Goal: Task Accomplishment & Management: Use online tool/utility

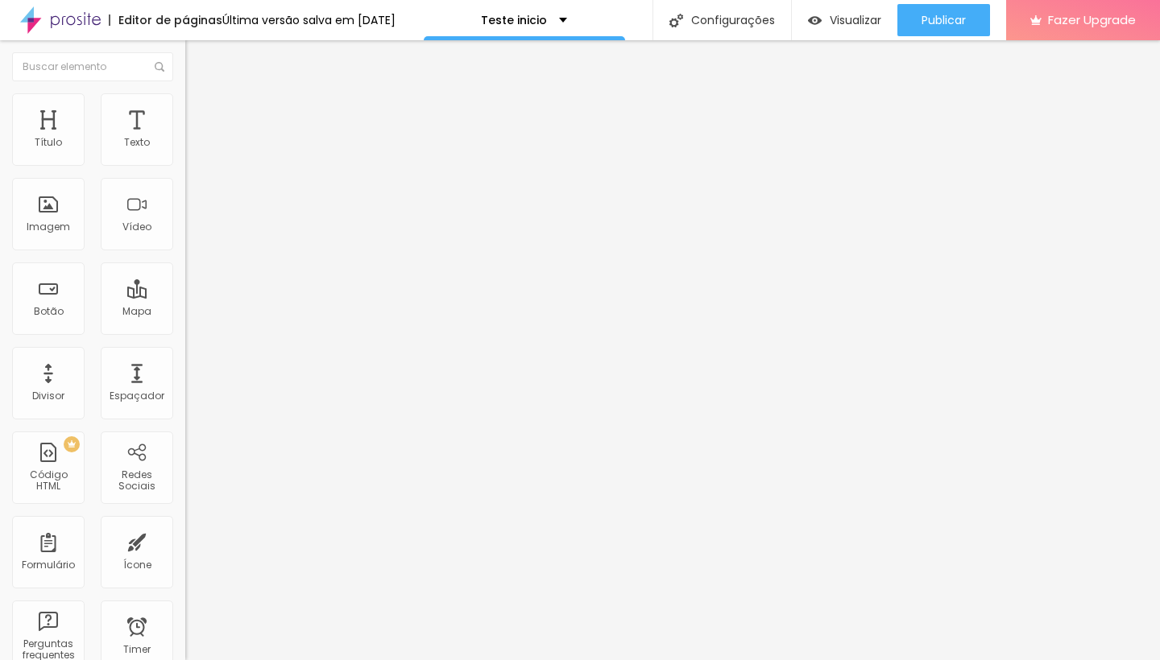
click at [185, 147] on span "Encaixotado" at bounding box center [216, 140] width 63 height 14
click at [185, 172] on span "Completo" at bounding box center [209, 165] width 49 height 14
click at [185, 275] on div "Editar Seção Conteúdo Estilo Avançado Modo Completo Encaixotado Completo" at bounding box center [277, 350] width 185 height 620
click at [185, 156] on span "Encaixotado" at bounding box center [216, 150] width 63 height 14
click at [185, 172] on span "Completo" at bounding box center [209, 165] width 49 height 14
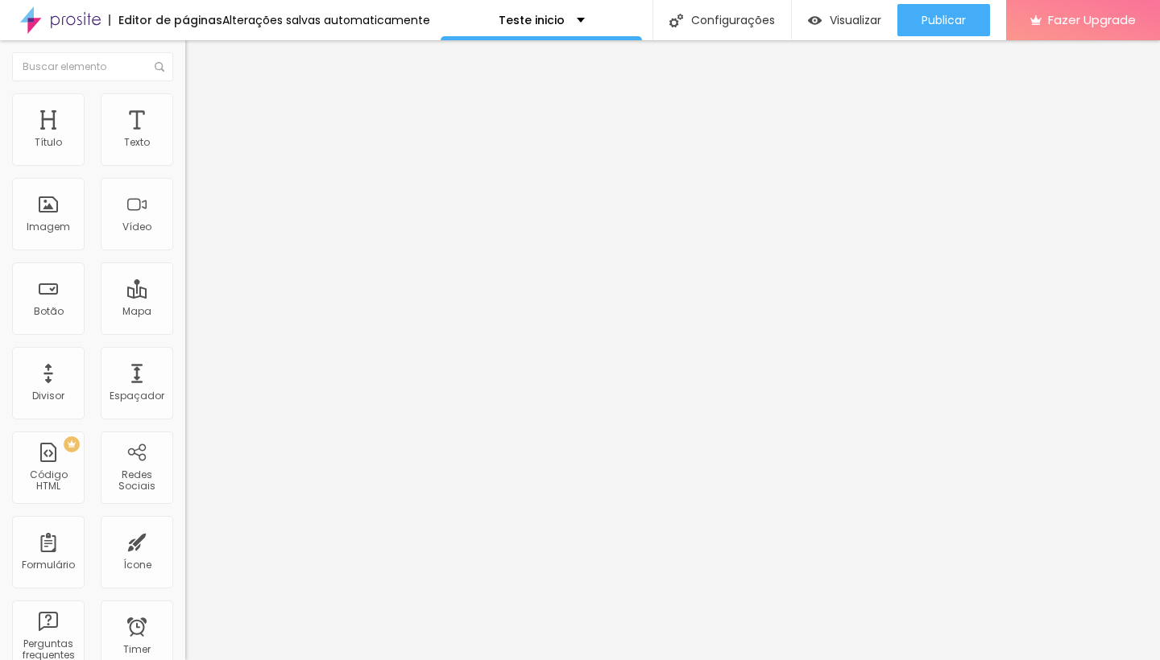
click at [185, 110] on li "Estilo" at bounding box center [277, 101] width 185 height 16
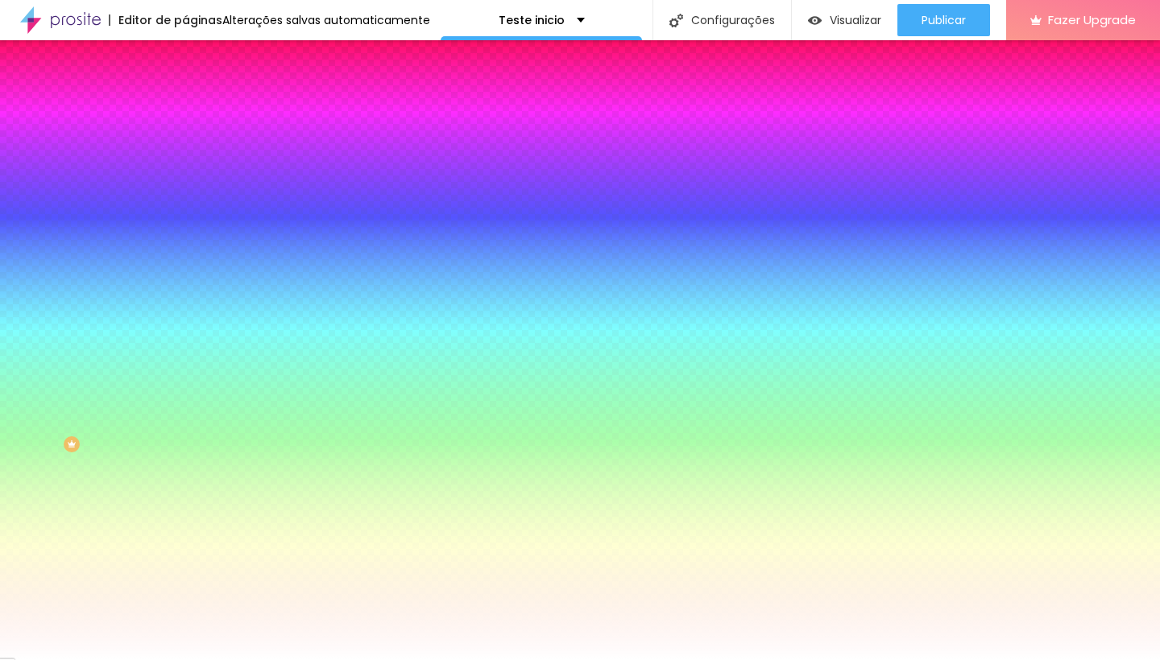
click at [193, 283] on icon "button" at bounding box center [196, 279] width 6 height 6
click at [159, 660] on div at bounding box center [574, 660] width 1148 height 0
click at [200, 119] on span "Avançado" at bounding box center [226, 121] width 53 height 14
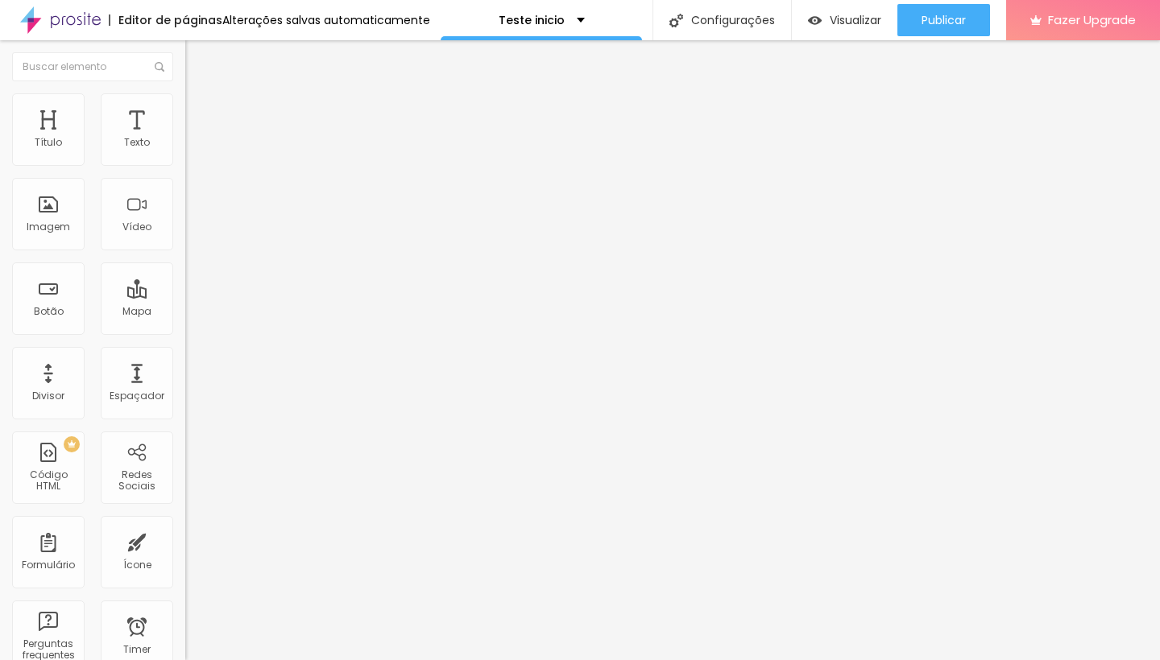
click at [185, 105] on li "Estilo" at bounding box center [277, 101] width 185 height 16
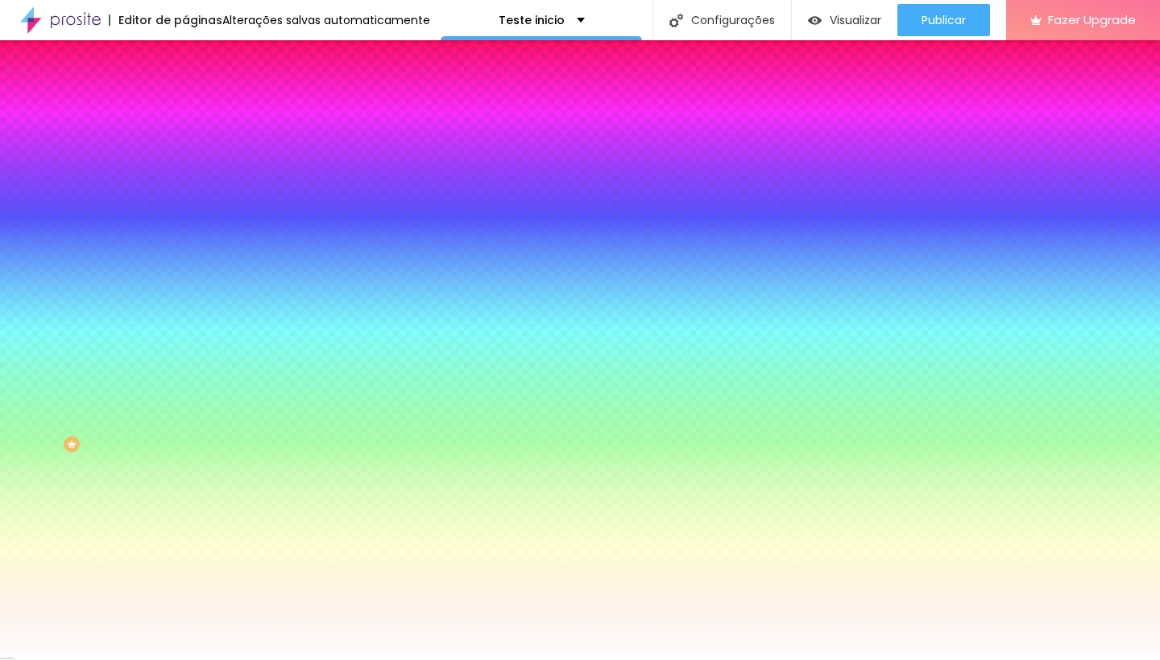
click at [185, 110] on li "Avançado" at bounding box center [277, 118] width 185 height 16
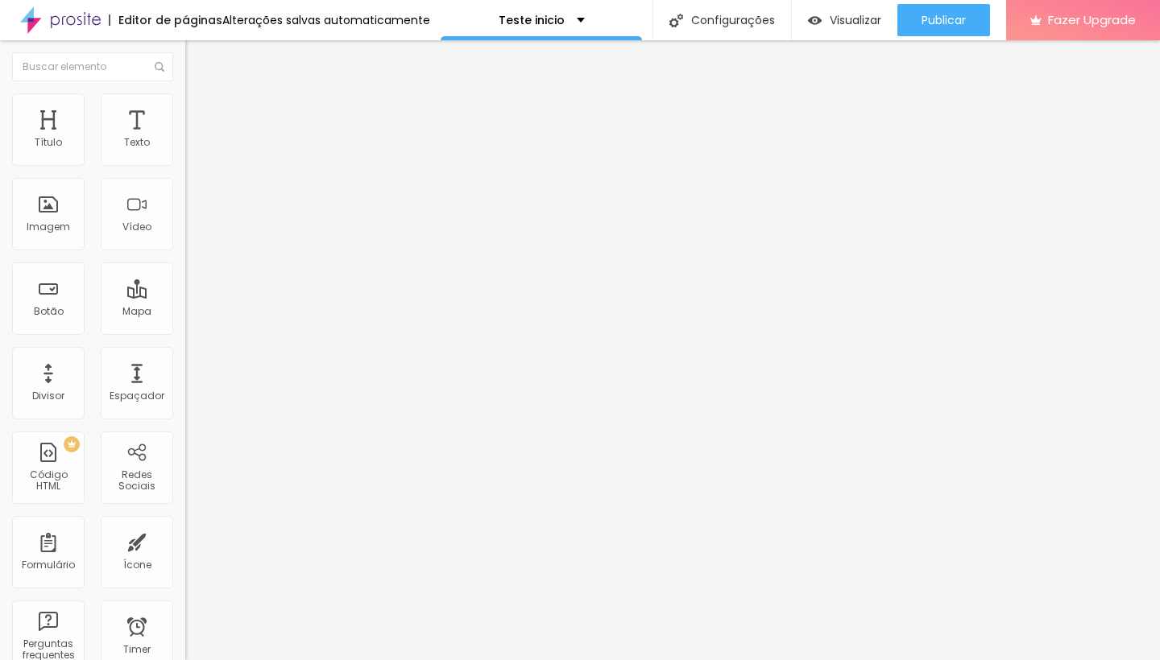
type input "25"
type input "30"
type input "25"
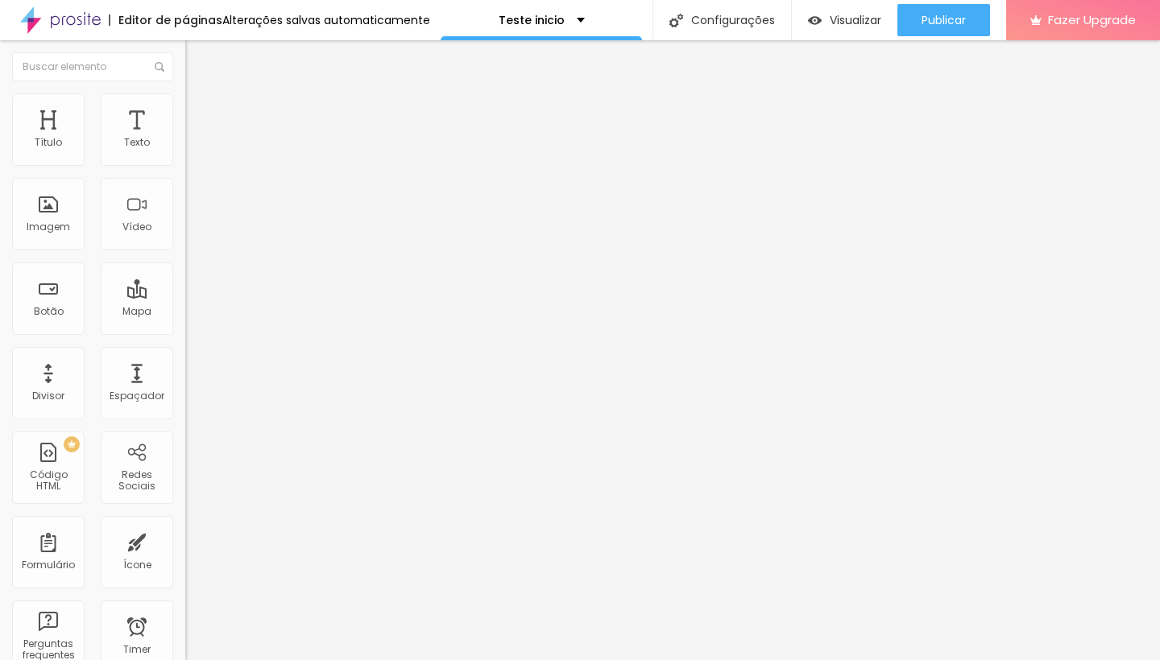
type input "25"
type input "20"
type input "15"
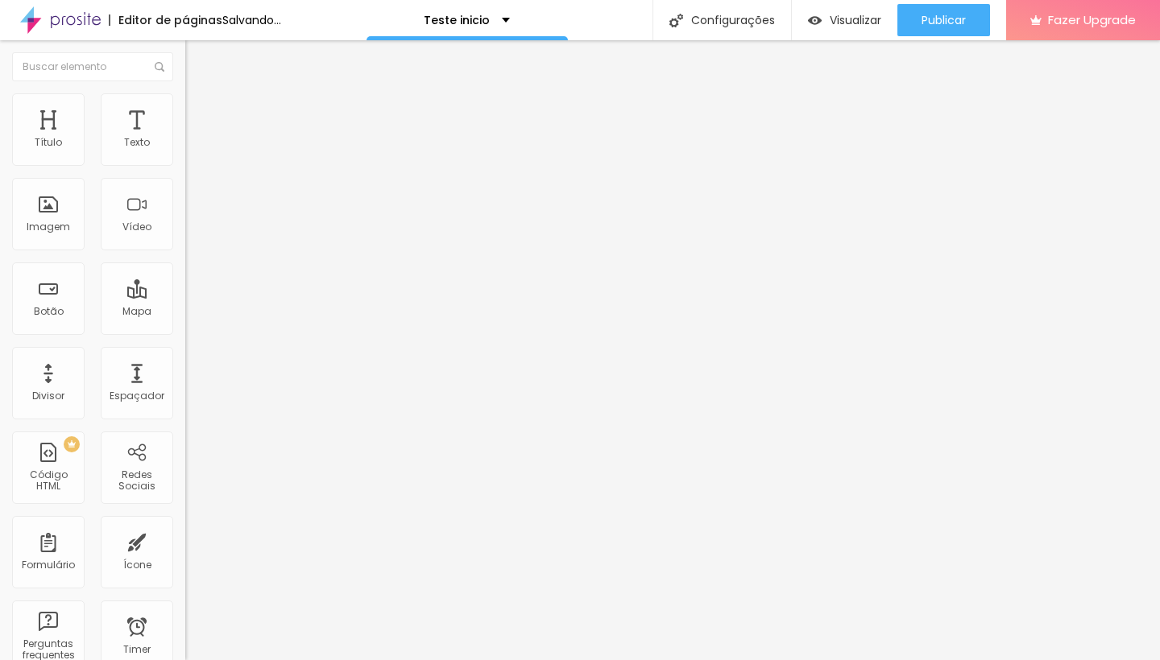
type input "10"
type input "5"
type input "0"
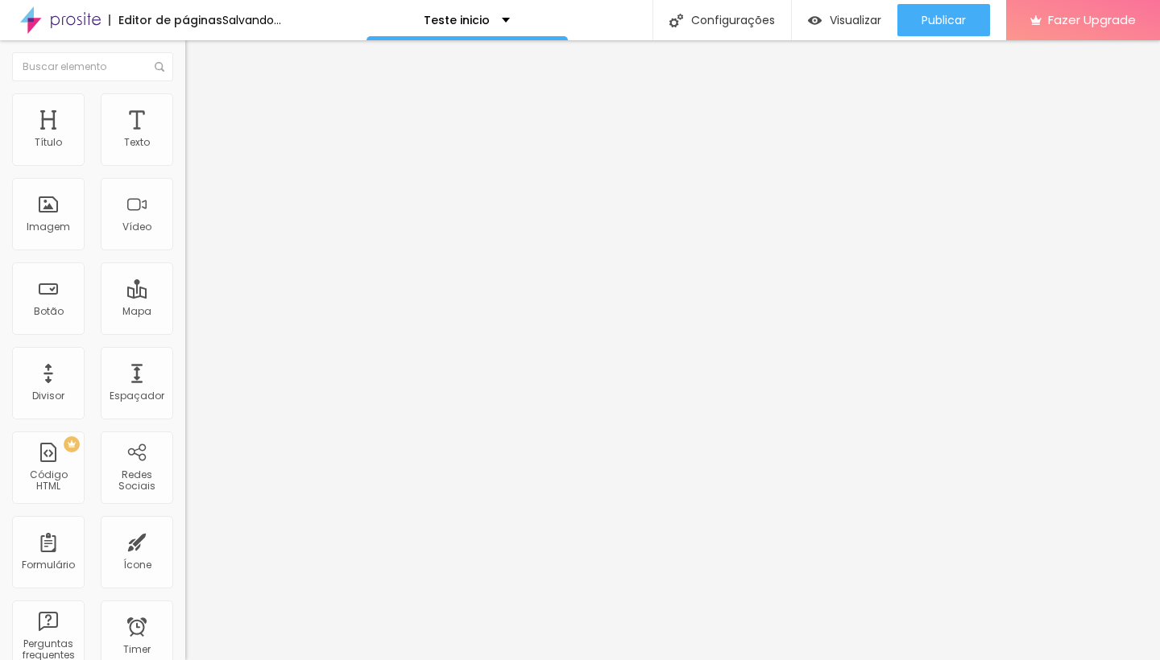
type input "0"
drag, startPoint x: 105, startPoint y: 159, endPoint x: 9, endPoint y: 176, distance: 98.0
type input "0"
click at [185, 176] on div "0 Espaçamento entre colunas" at bounding box center [277, 240] width 185 height 228
drag, startPoint x: 34, startPoint y: 191, endPoint x: 124, endPoint y: 197, distance: 90.4
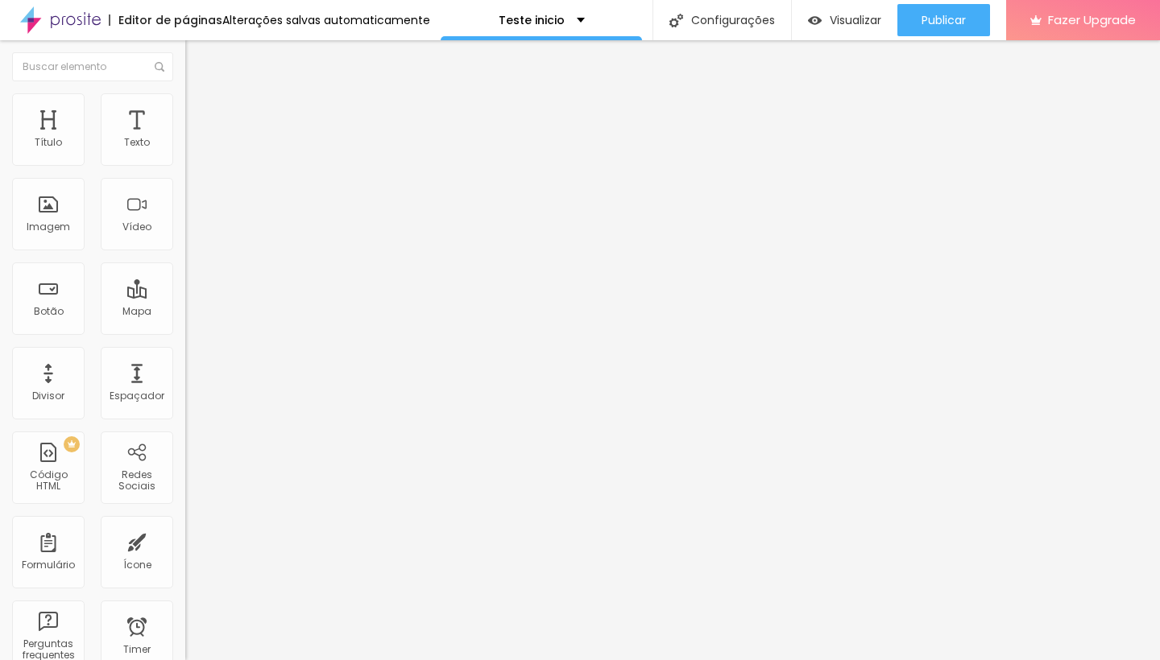
click at [185, 354] on div "20 px Espaçamento vertical" at bounding box center [277, 468] width 185 height 228
type input "2"
type input "7"
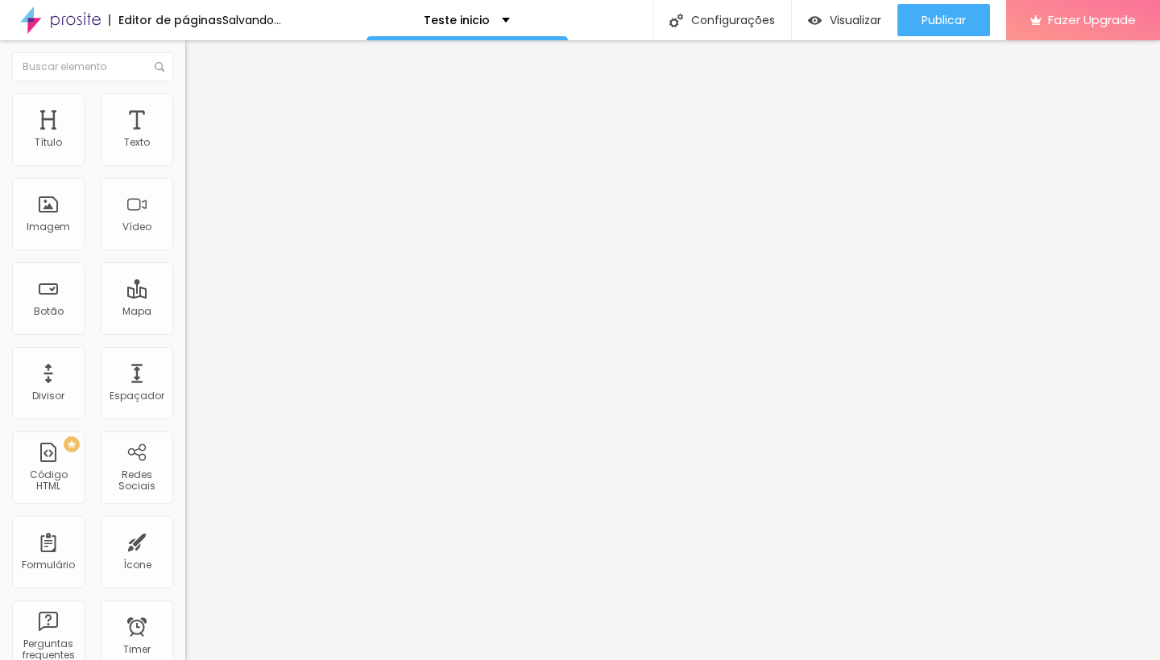
type input "13"
type input "23"
type input "50"
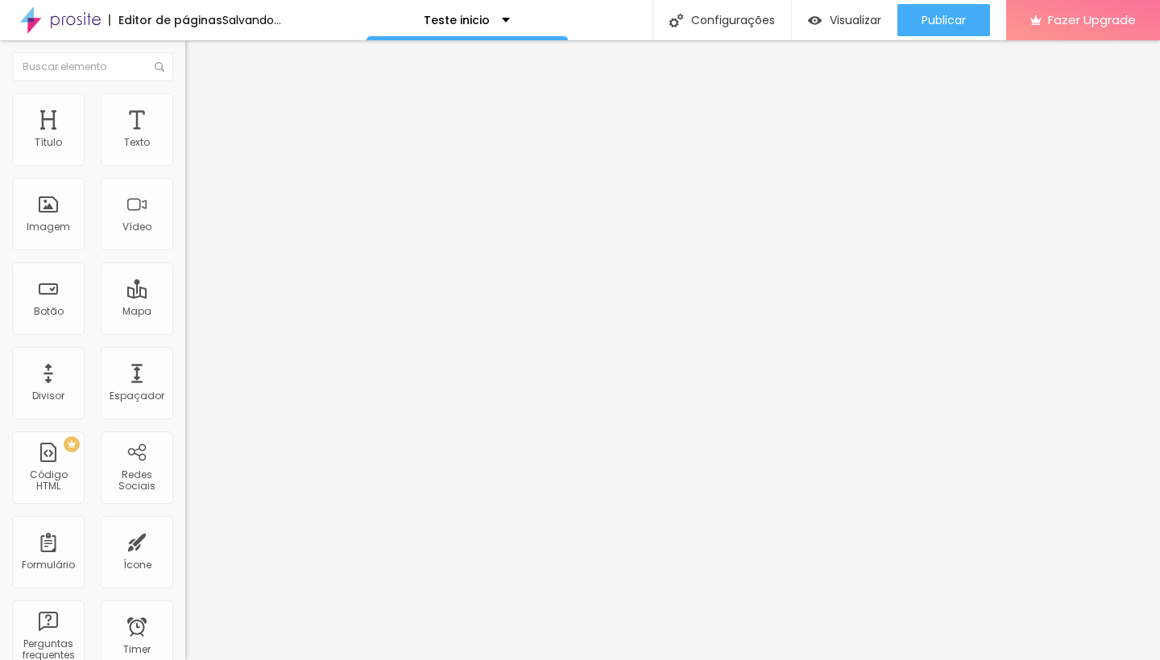
type input "50"
type input "86"
type input "113"
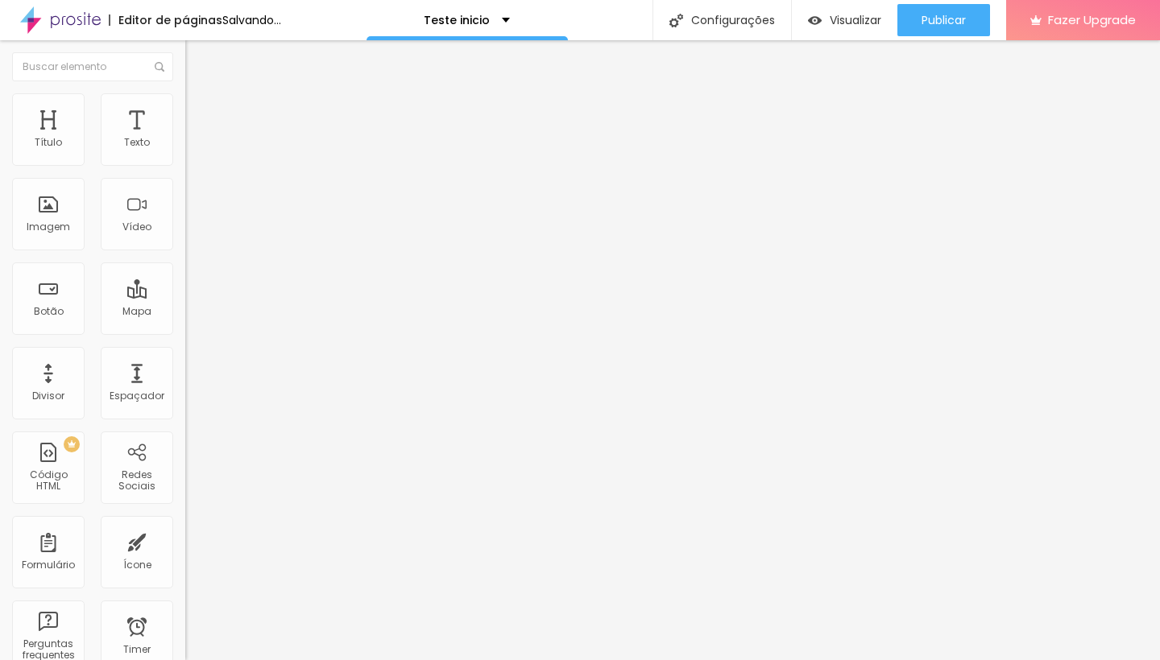
type input "129"
type input "139"
type input "155"
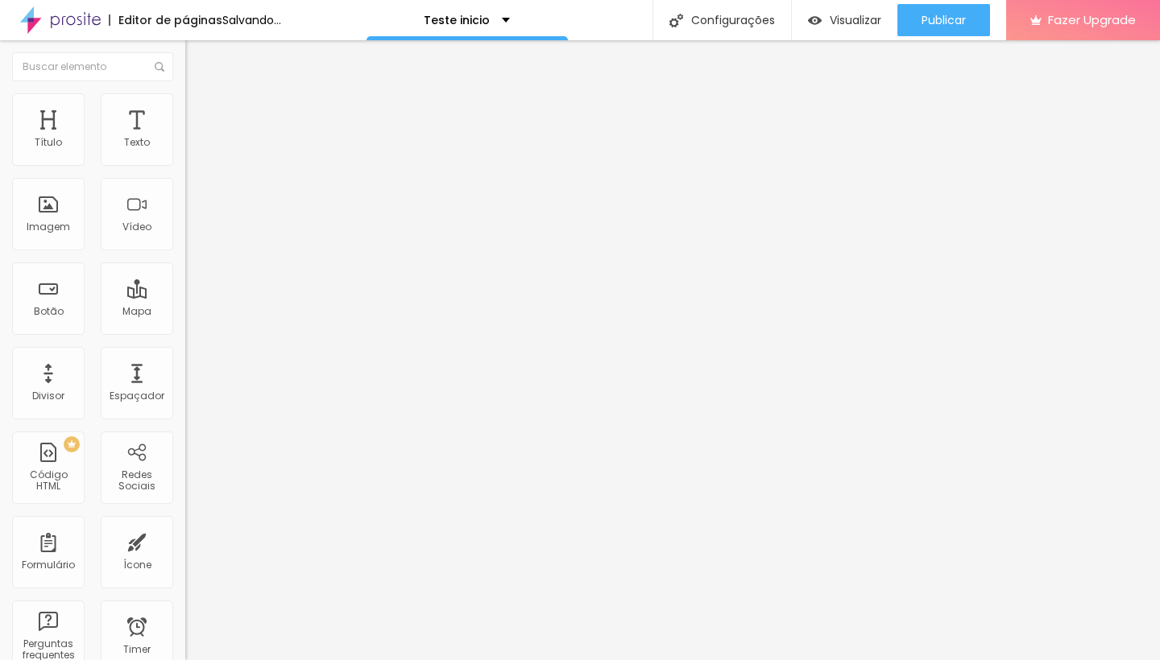
type input "155"
type input "165"
type input "171"
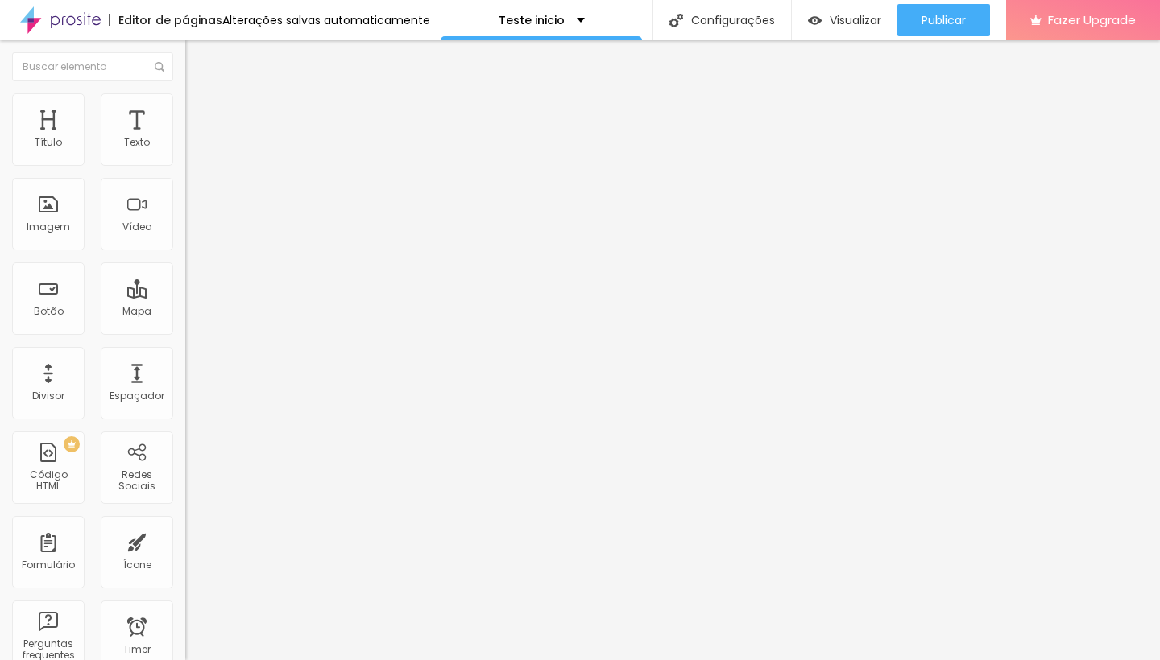
type input "181"
type input "202"
type input "208"
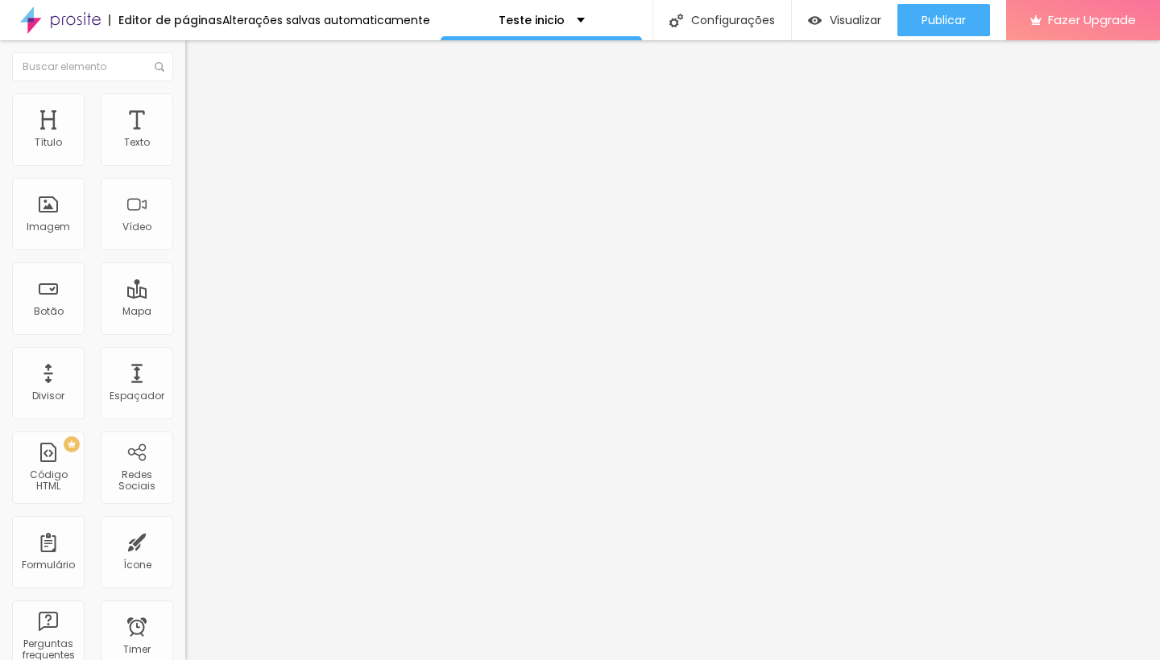
type input "208"
type input "218"
type input "223"
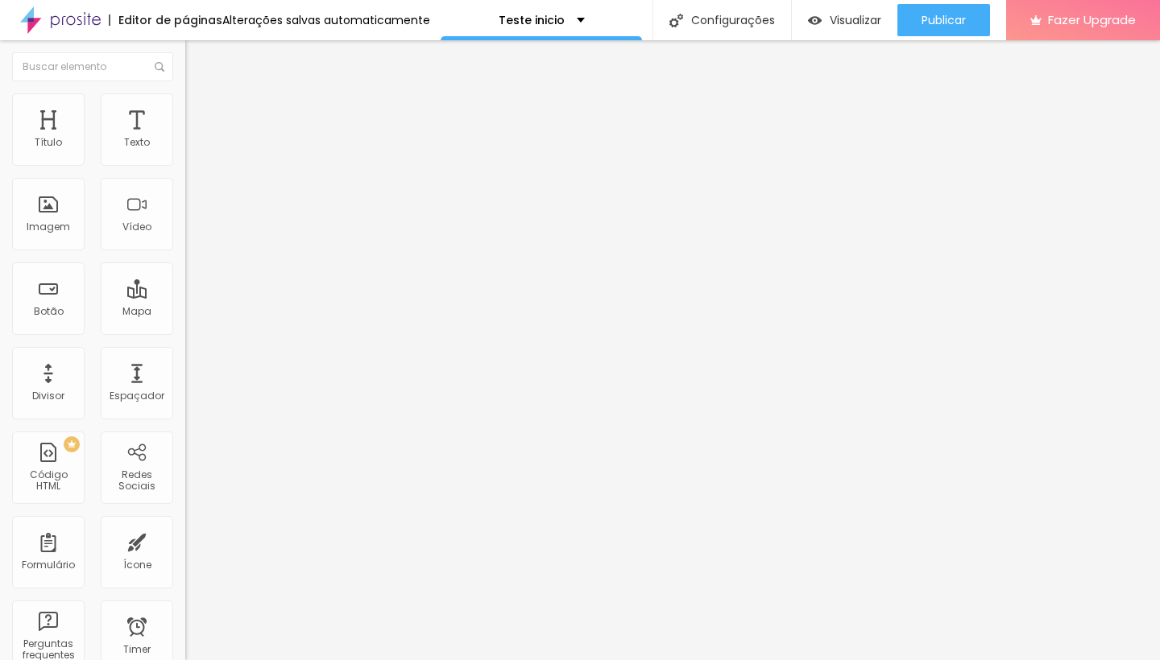
type input "229"
type input "234"
type input "239"
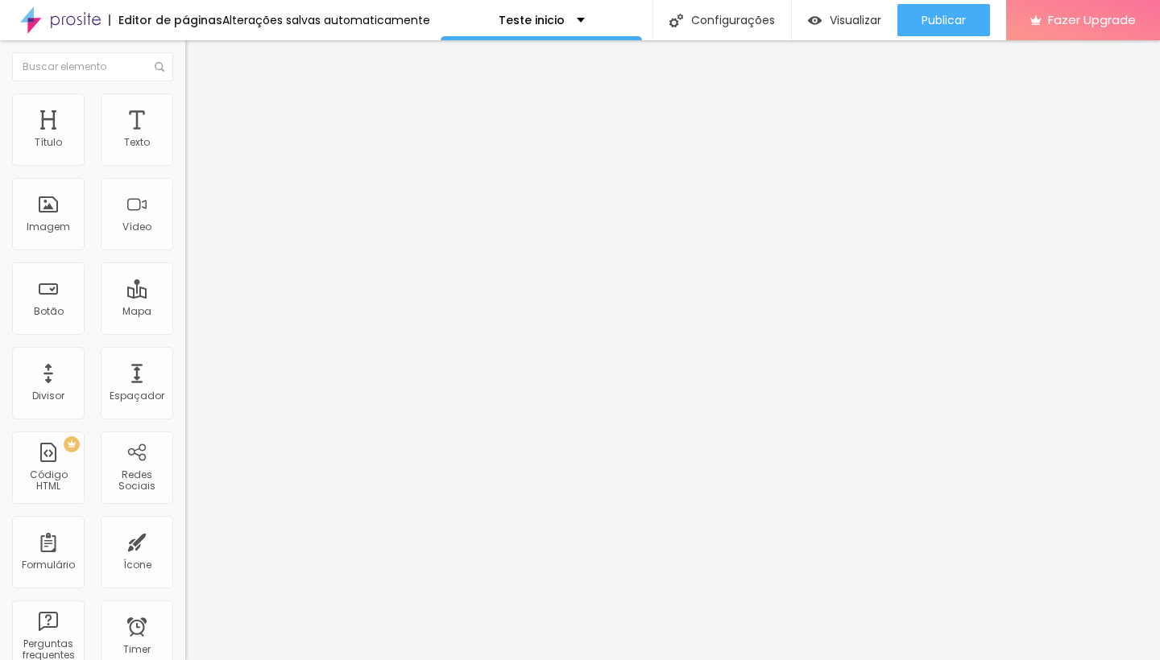
type input "239"
type input "245"
type input "239"
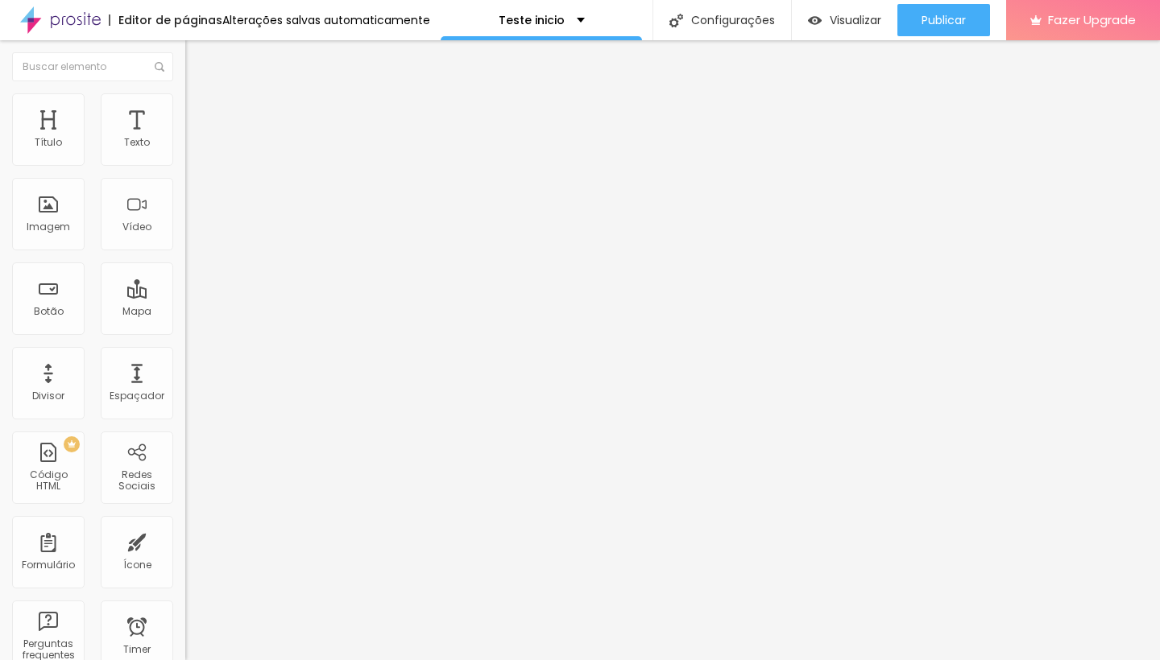
type input "234"
type input "229"
type input "223"
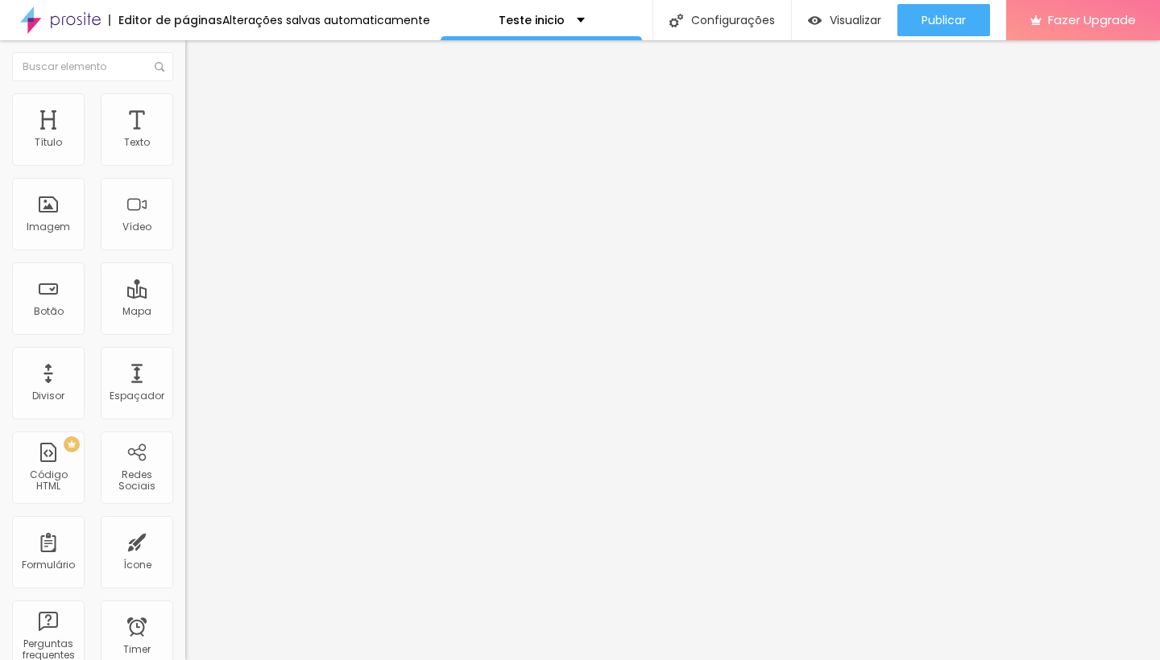
type input "223"
type input "208"
type input "197"
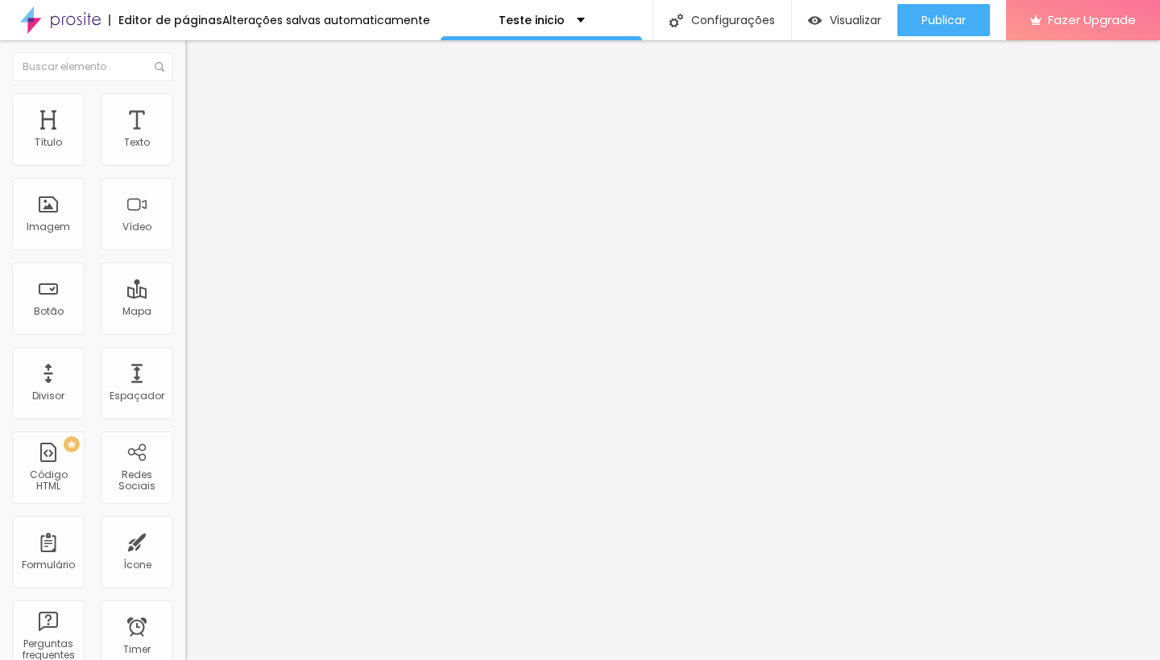
type input "181"
type input "171"
type input "139"
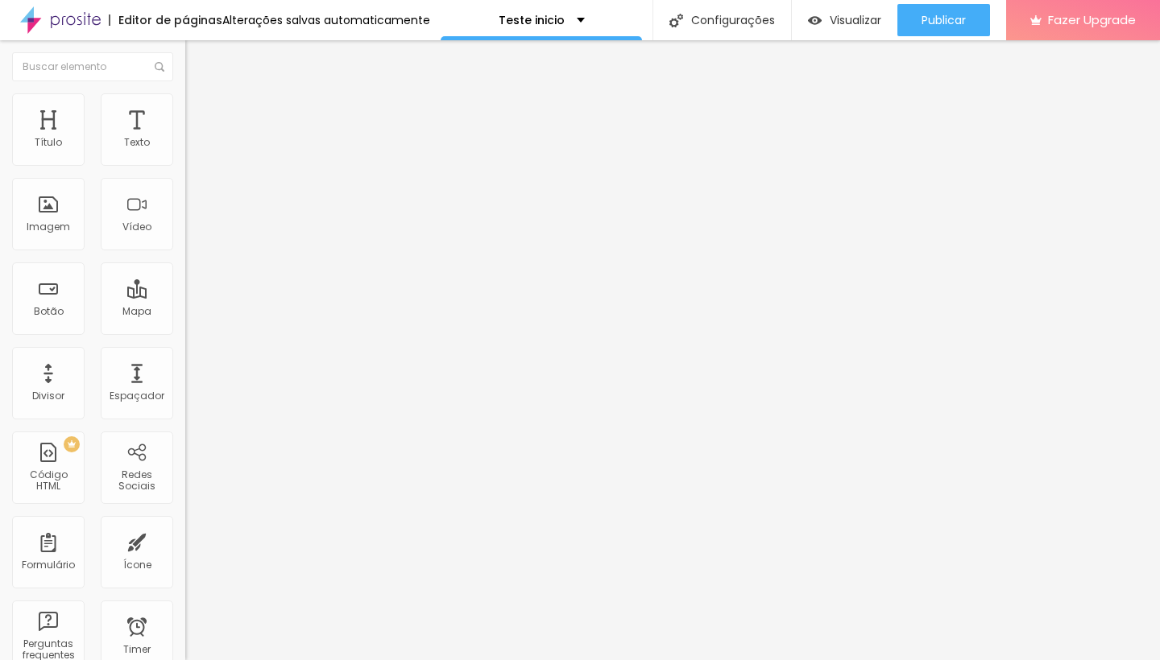
type input "139"
type input "134"
type input "118"
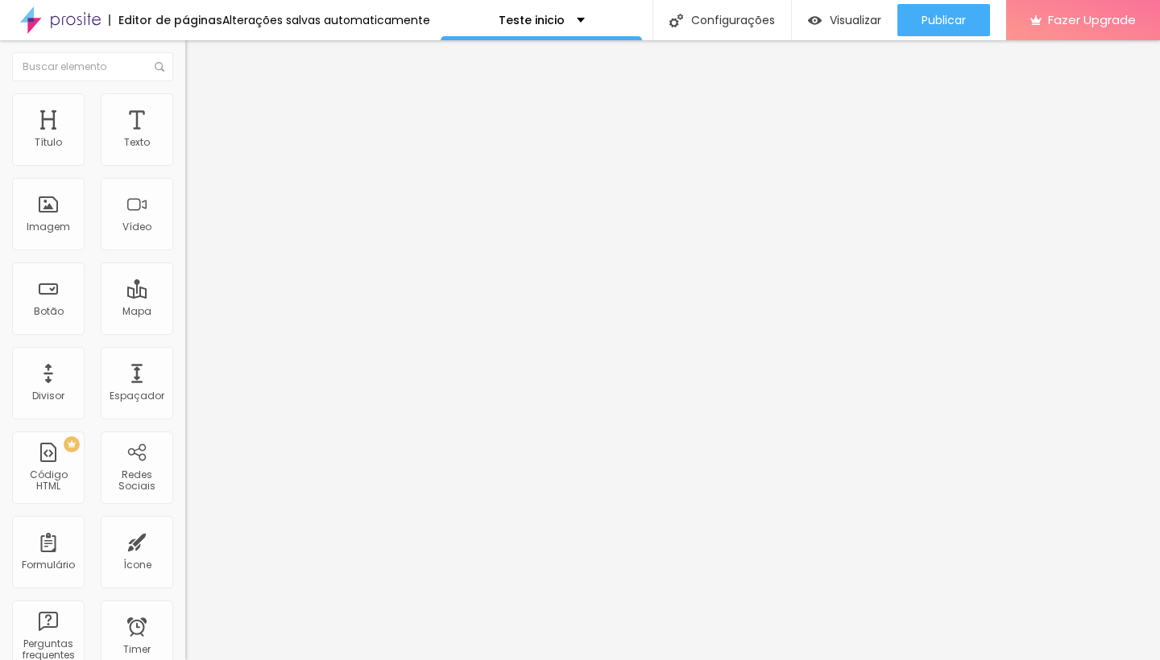
type input "92"
type input "71"
type input "50"
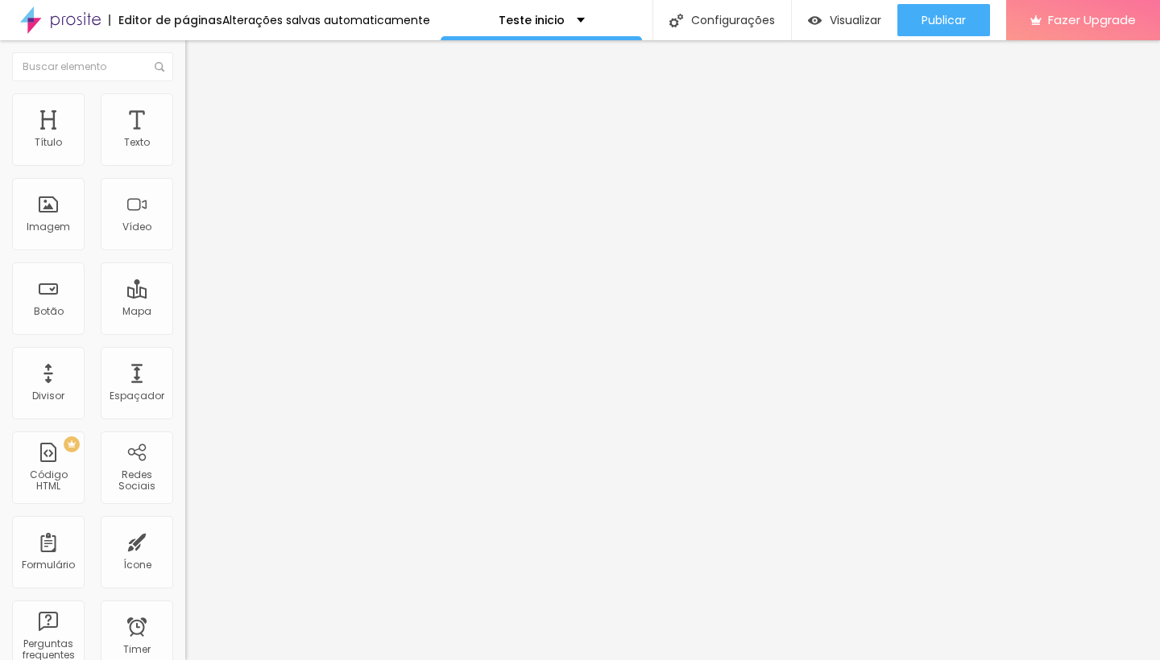
type input "50"
type input "39"
type input "0"
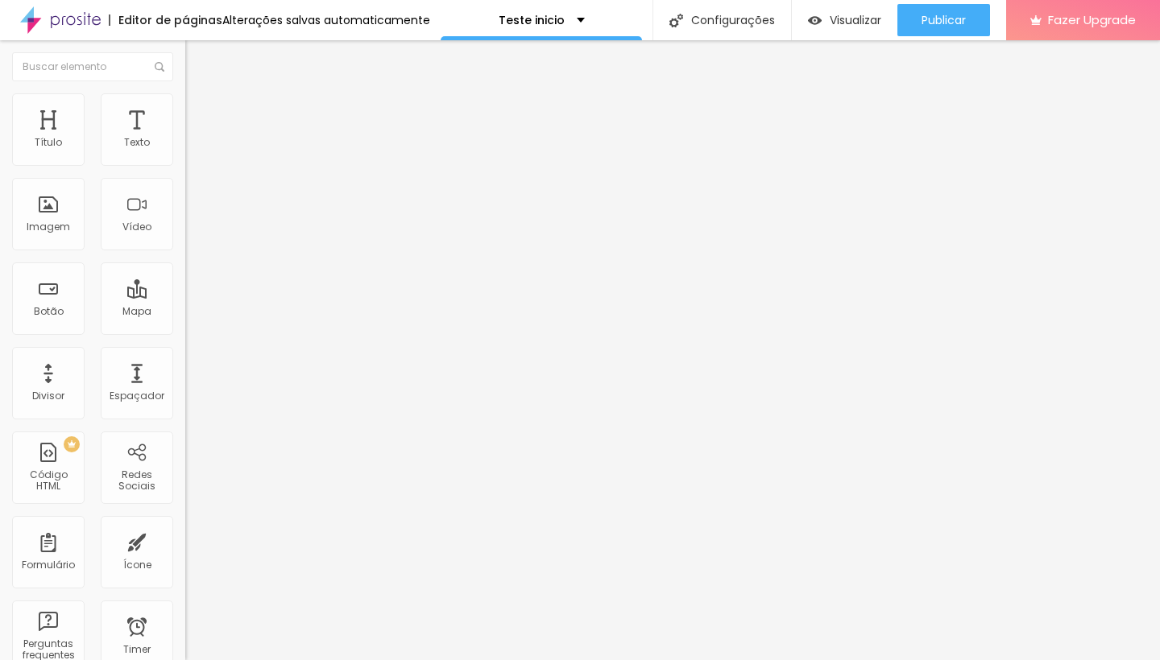
drag, startPoint x: 36, startPoint y: 194, endPoint x: 0, endPoint y: 201, distance: 37.0
type input "0"
click at [185, 201] on div "0 Espaçamento entre colunas 0 px Espaçamento vertical ID Html Classes Html Visí…" at bounding box center [277, 464] width 185 height 677
click at [185, 610] on div "0 Espaçamento entre colunas 0 px Espaçamento vertical ID Html Classes Html Visí…" at bounding box center [277, 464] width 185 height 677
